Goal: Find contact information: Find contact information

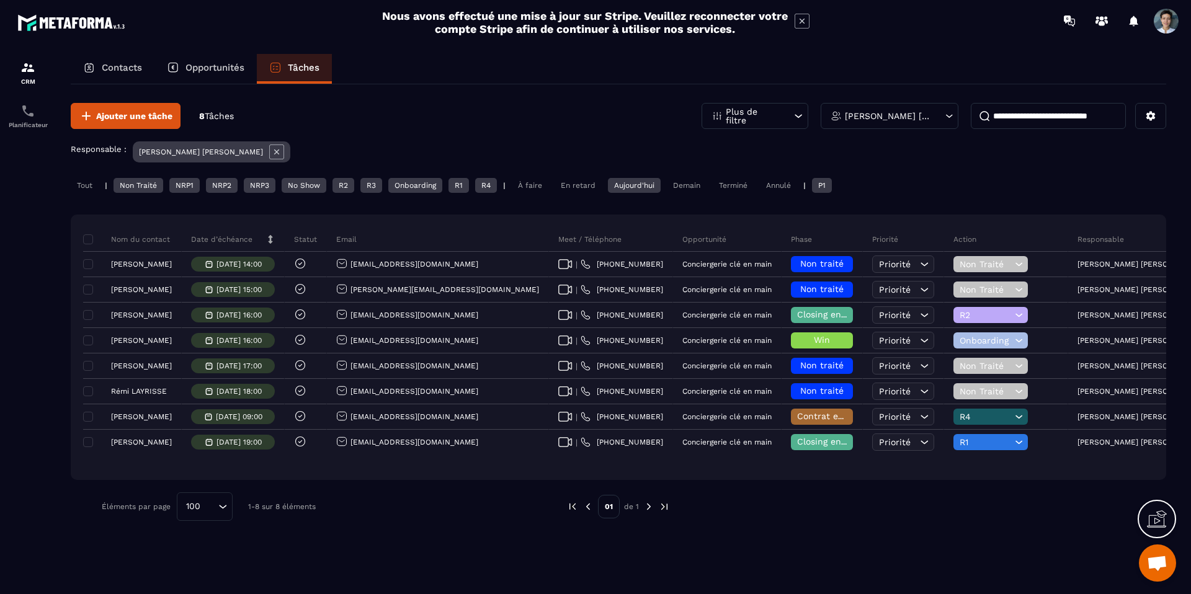
click at [65, 192] on div "Contacts Opportunités Tâches Ajouter une tâche 8 Tâches Plus de filtre [PERSON_…" at bounding box center [618, 335] width 1120 height 563
click at [82, 187] on div "Tout" at bounding box center [85, 185] width 28 height 15
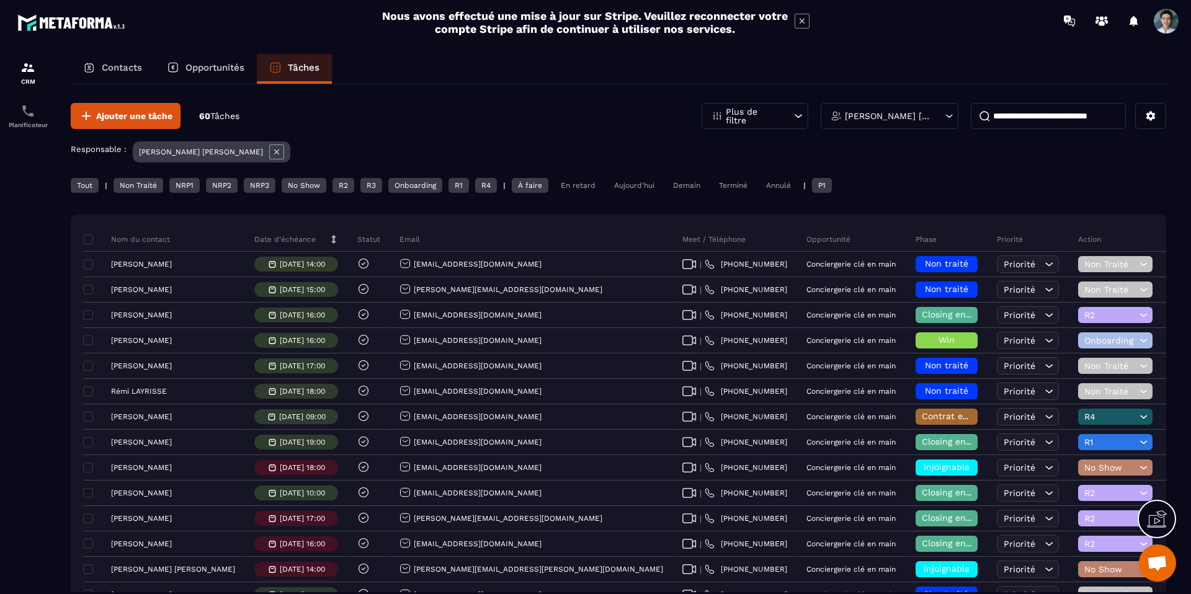
drag, startPoint x: 105, startPoint y: 183, endPoint x: 74, endPoint y: 189, distance: 31.6
click at [105, 183] on p "|" at bounding box center [106, 185] width 2 height 9
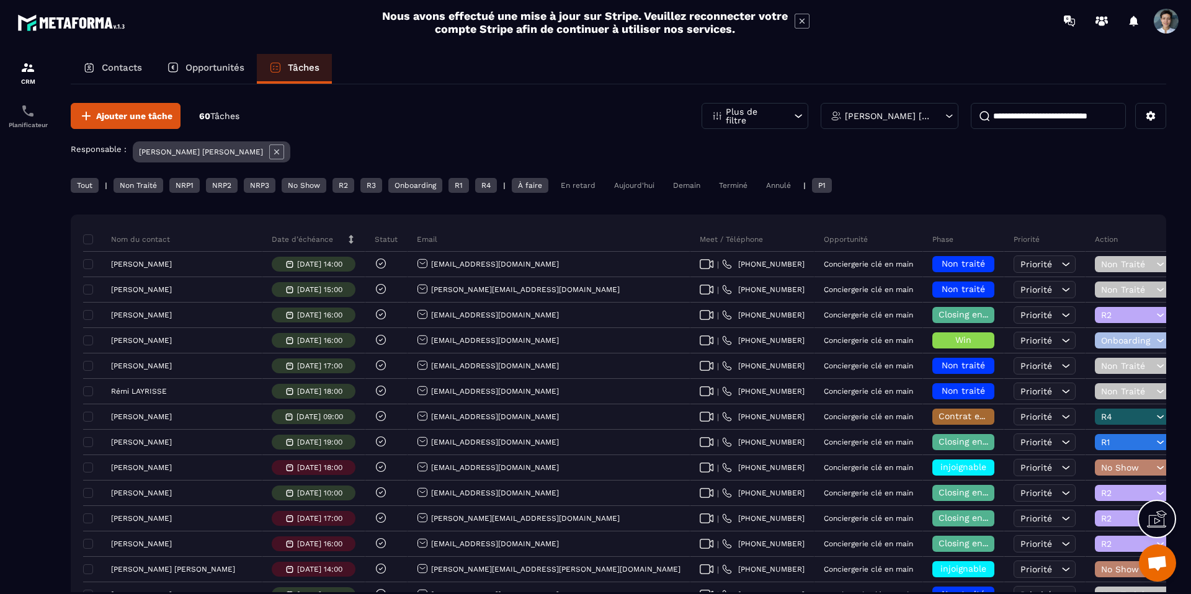
click at [79, 190] on div "Tout" at bounding box center [85, 185] width 28 height 15
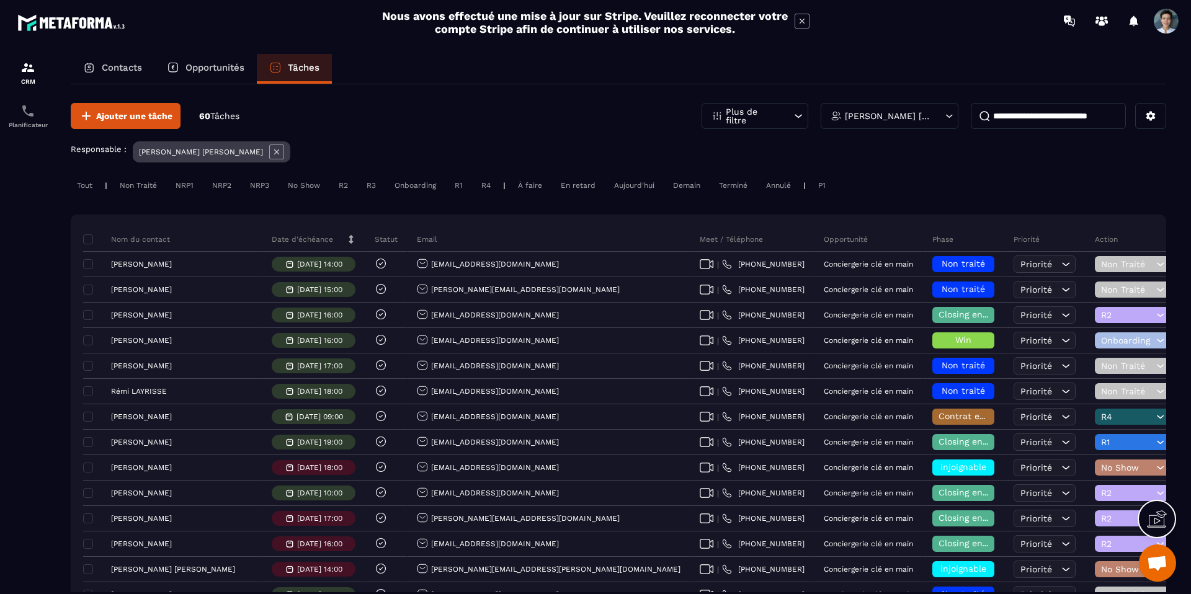
click at [85, 189] on div "Tout" at bounding box center [85, 185] width 28 height 15
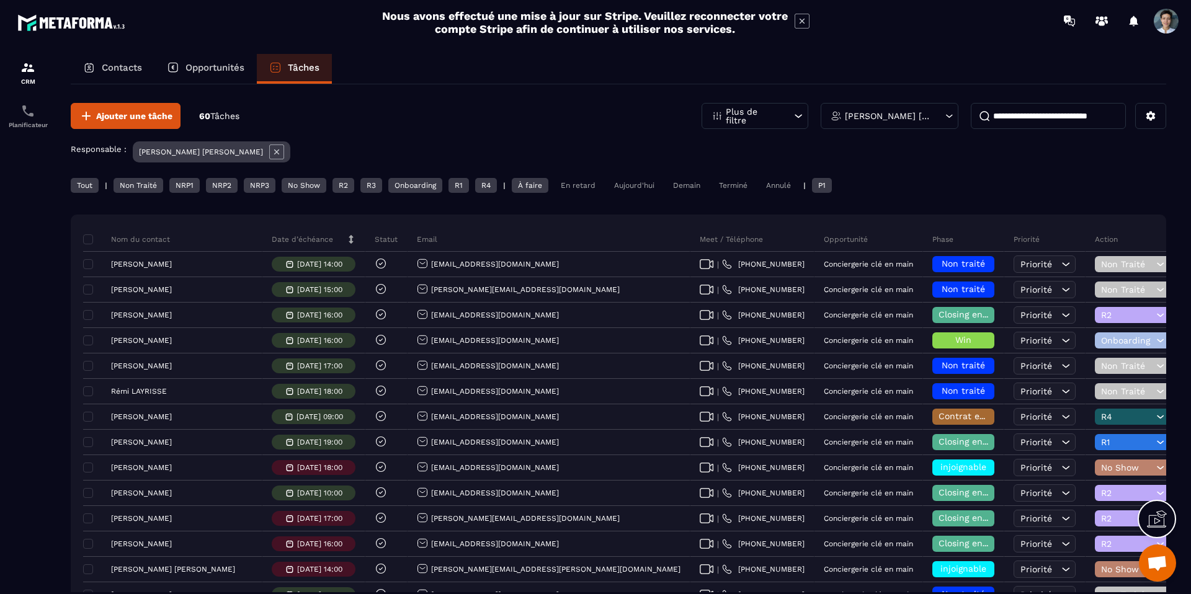
click at [630, 184] on div "Aujourd'hui" at bounding box center [634, 185] width 53 height 15
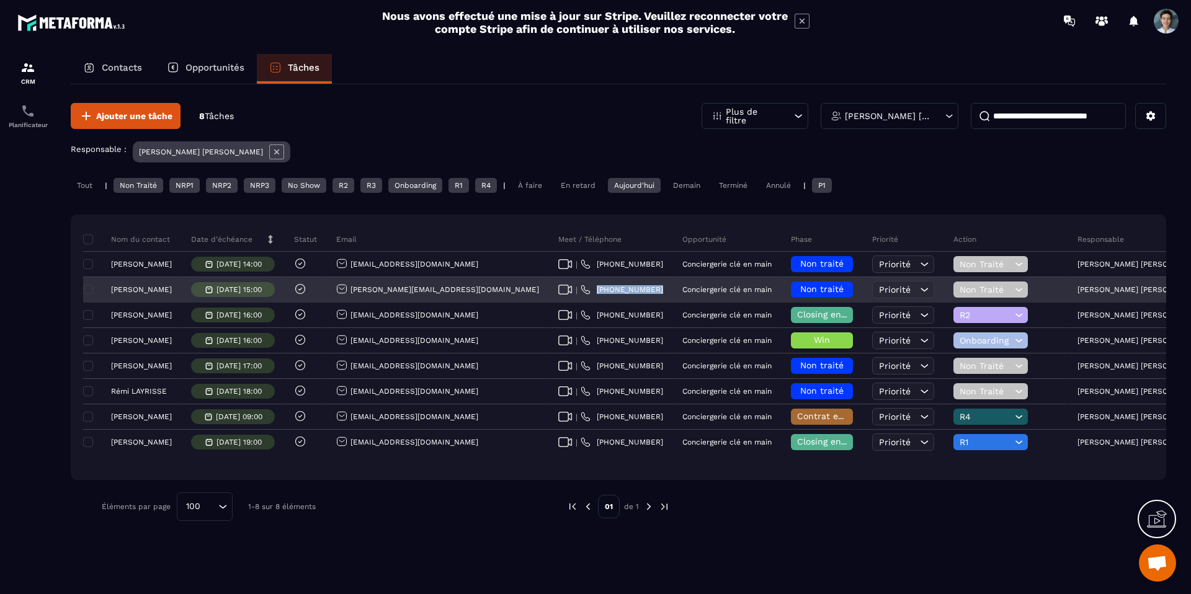
drag, startPoint x: 595, startPoint y: 288, endPoint x: 523, endPoint y: 295, distance: 72.8
click at [549, 295] on div "| [PHONE_NUMBER]" at bounding box center [611, 290] width 124 height 25
click at [549, 283] on div "| [PHONE_NUMBER]" at bounding box center [611, 290] width 124 height 25
click at [580, 288] on link "[PHONE_NUMBER]" at bounding box center [621, 290] width 82 height 10
drag, startPoint x: 602, startPoint y: 292, endPoint x: 543, endPoint y: 290, distance: 58.9
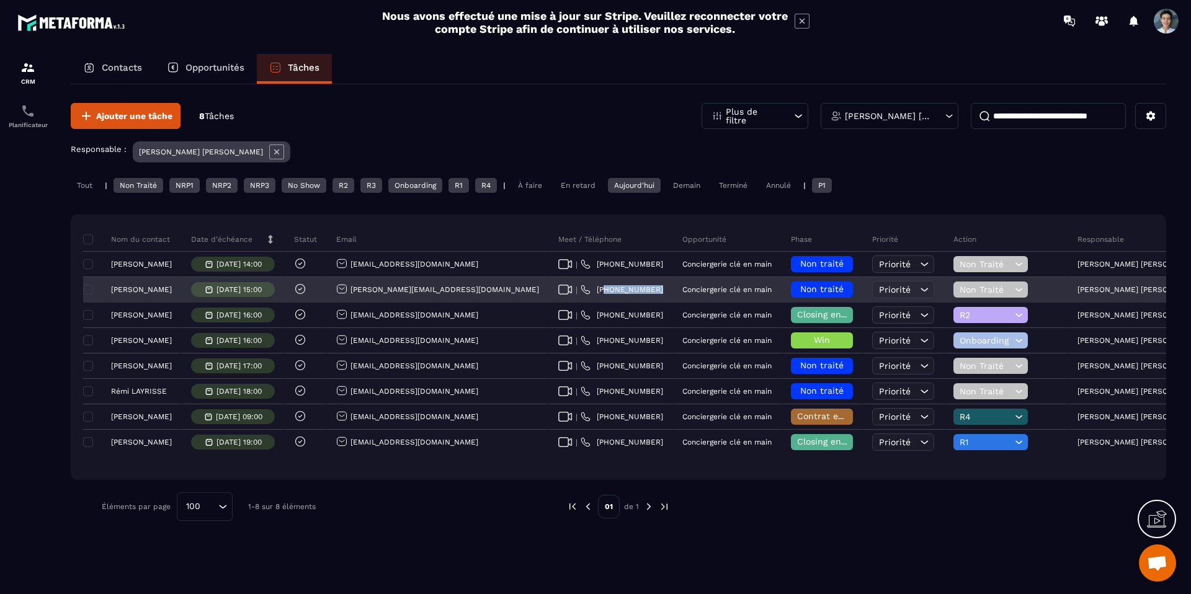
click at [549, 290] on div "| [PHONE_NUMBER]" at bounding box center [611, 290] width 124 height 25
click at [593, 293] on div "| [PHONE_NUMBER]" at bounding box center [611, 290] width 124 height 25
drag, startPoint x: 604, startPoint y: 289, endPoint x: 536, endPoint y: 290, distance: 67.6
click at [536, 291] on tr "[PERSON_NAME] [DATE] 15:00 [PERSON_NAME][EMAIL_ADDRESS][DOMAIN_NAME] | [PHONE_N…" at bounding box center [762, 289] width 1358 height 25
copy div "[PHONE_NUMBER]"
